Goal: Navigation & Orientation: Find specific page/section

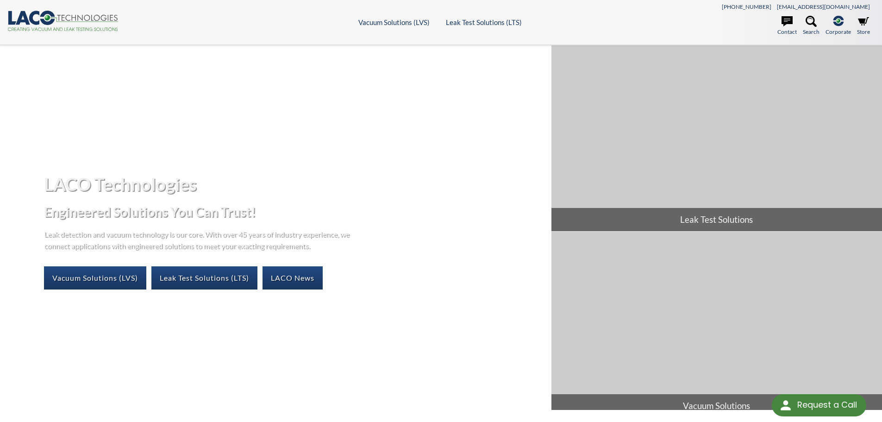
drag, startPoint x: 0, startPoint y: 0, endPoint x: 257, endPoint y: 175, distance: 310.9
click at [257, 175] on h1 "LACO Technologies" at bounding box center [294, 184] width 500 height 23
click at [52, 23] on icon at bounding box center [47, 18] width 15 height 14
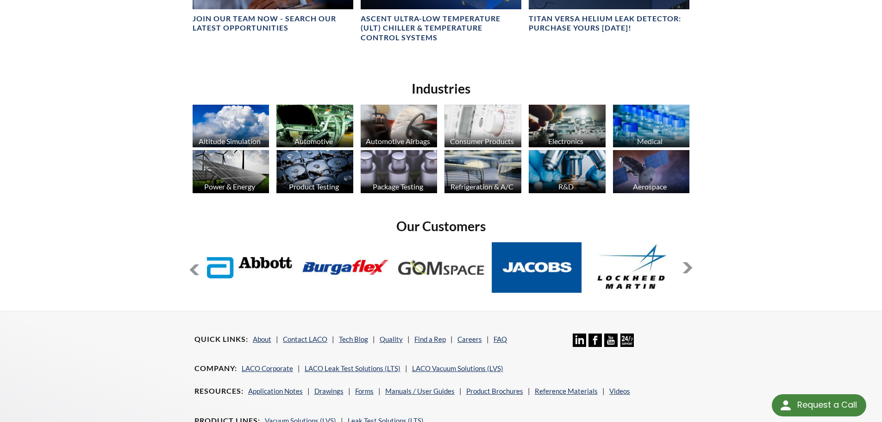
scroll to position [743, 0]
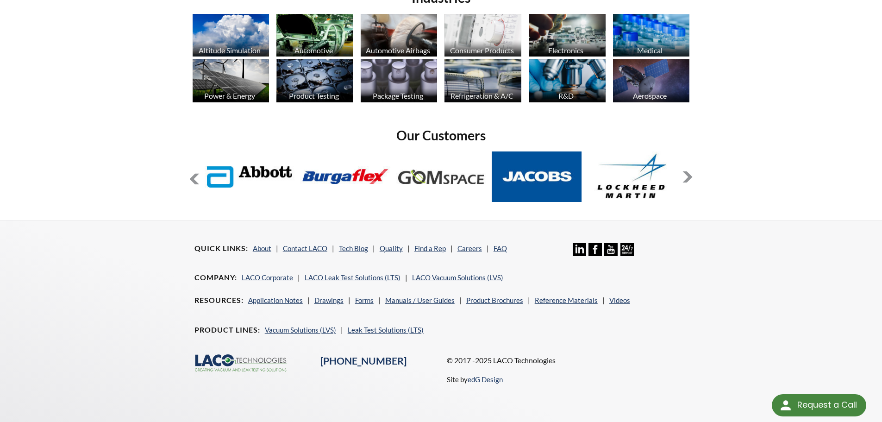
drag, startPoint x: 232, startPoint y: 361, endPoint x: 219, endPoint y: 356, distance: 13.8
click at [219, 356] on div ".cls-1{fill:#193661;}.cls-2{fill:#58595b;}.cls-3{fill:url(#radial-gradient);}.c…" at bounding box center [252, 363] width 126 height 19
drag, startPoint x: 200, startPoint y: 355, endPoint x: 255, endPoint y: 360, distance: 55.3
click at [255, 360] on icon ".cls-1{fill:#193661;}.cls-2{fill:#58595b;}.cls-3{fill:url(#radial-gradient);}.c…" at bounding box center [240, 362] width 93 height 17
click at [224, 362] on icon at bounding box center [228, 360] width 13 height 12
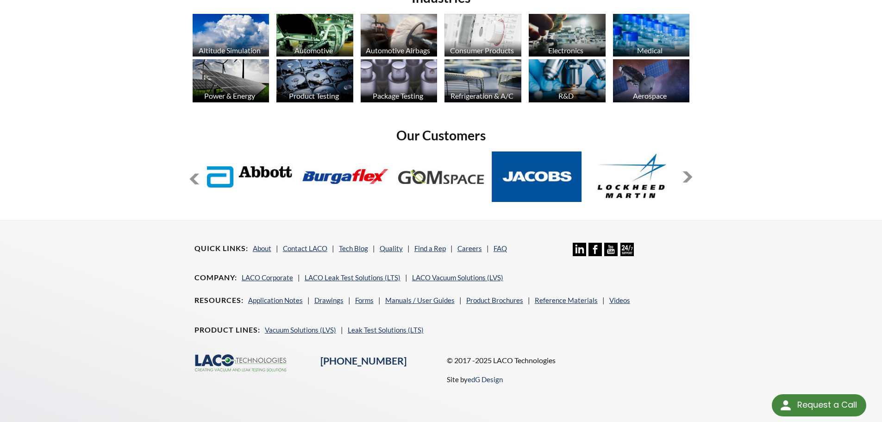
select select "Language Translate Widget"
drag, startPoint x: 224, startPoint y: 362, endPoint x: 658, endPoint y: 331, distance: 435.4
click at [658, 331] on nav "Product Lines Vacuum Solutions (LVS) Leak Test Solutions (LTS)" at bounding box center [441, 336] width 494 height 25
click at [248, 359] on icon at bounding box center [261, 359] width 50 height 5
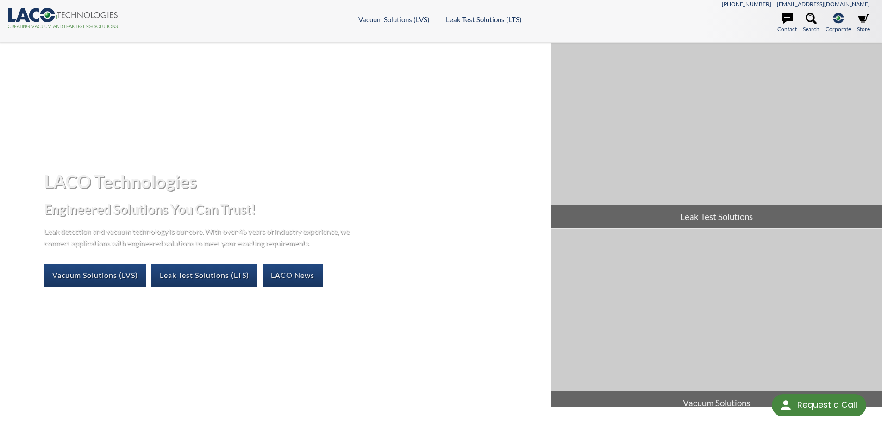
scroll to position [0, 0]
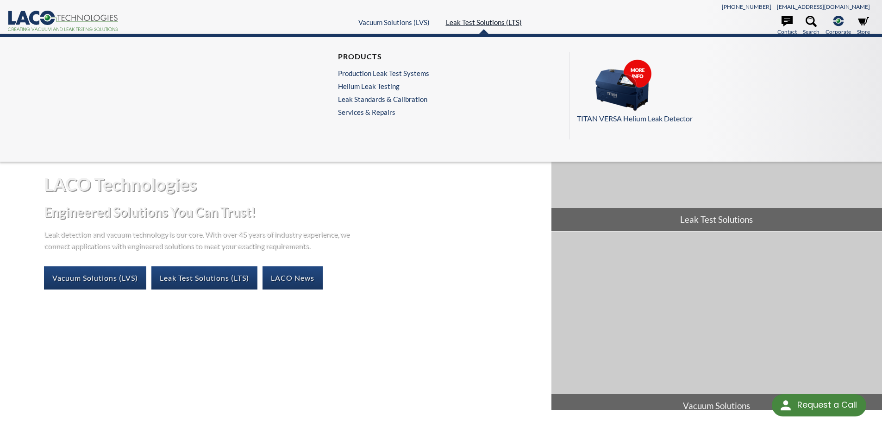
click at [478, 23] on link "Leak Test Solutions (LTS)" at bounding box center [484, 22] width 76 height 8
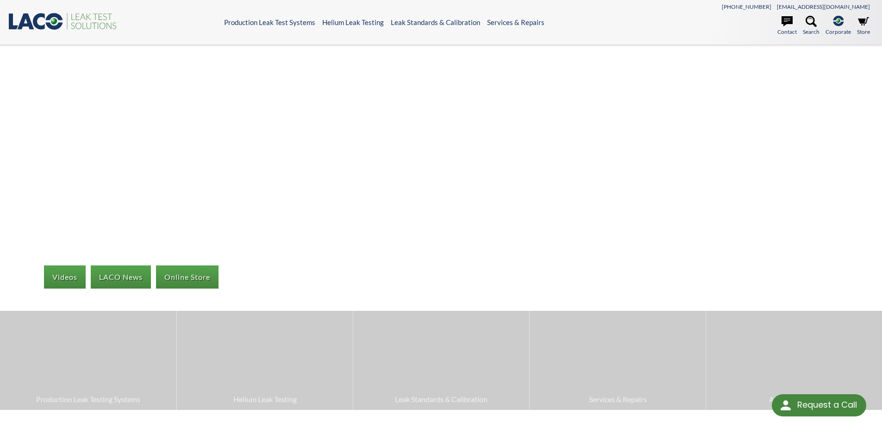
select select "Language Translate Widget"
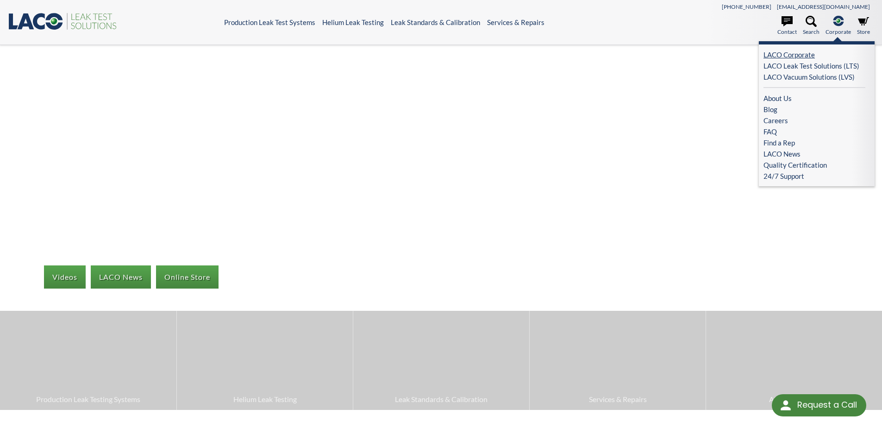
click at [780, 56] on link "LACO Corporate" at bounding box center [814, 54] width 102 height 11
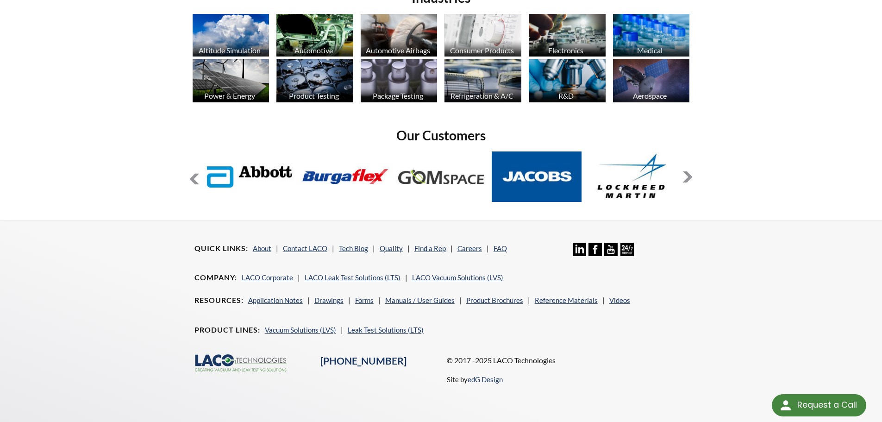
scroll to position [740, 0]
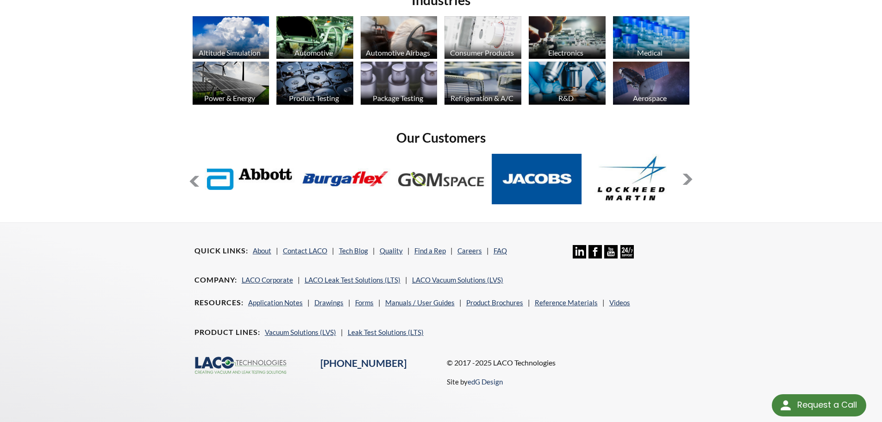
select select "Language Translate Widget"
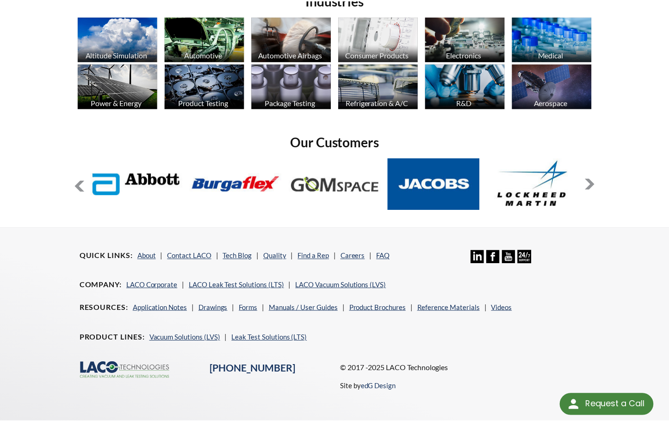
scroll to position [663, 0]
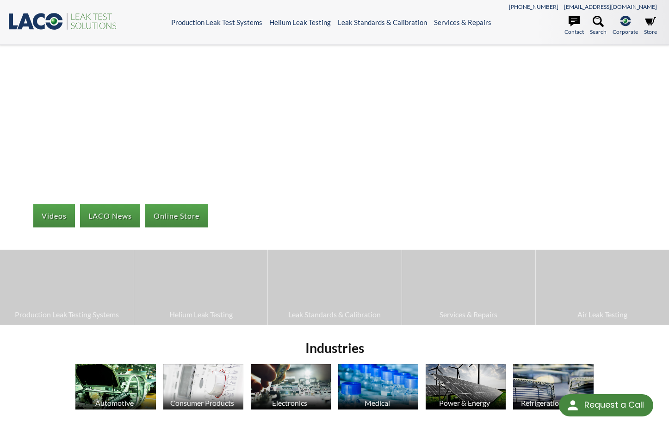
select select "Language Translate Widget"
